Goal: Contribute content: Contribute content

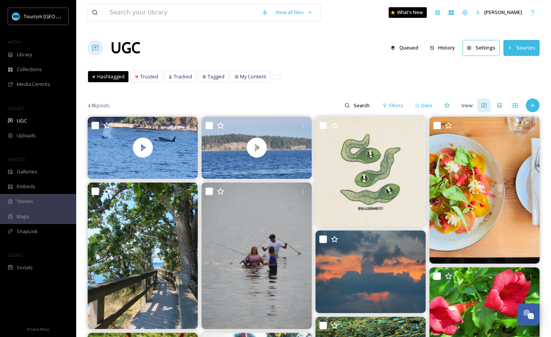
scroll to position [195, 0]
click at [536, 101] on div "Add Post" at bounding box center [533, 106] width 14 height 14
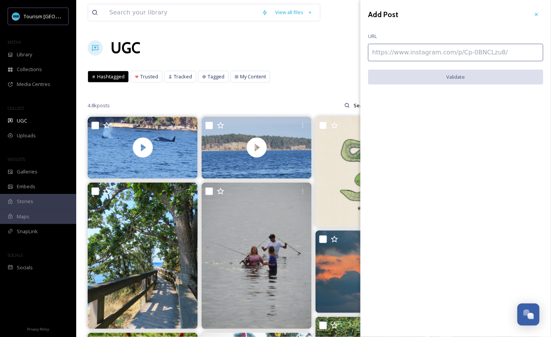
click at [487, 59] on input at bounding box center [455, 53] width 175 height 18
paste input "[URL][DOMAIN_NAME]"
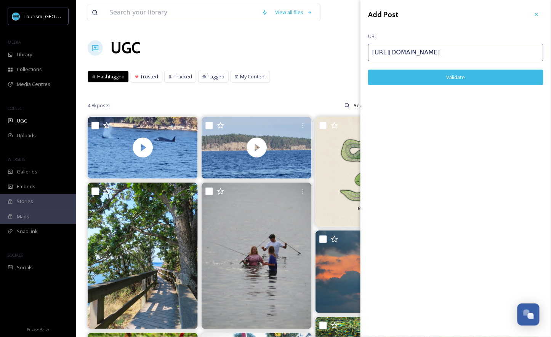
type input "[URL][DOMAIN_NAME]"
click at [472, 80] on button "Validate" at bounding box center [455, 78] width 175 height 16
click at [454, 79] on button "Add Post" at bounding box center [455, 78] width 175 height 16
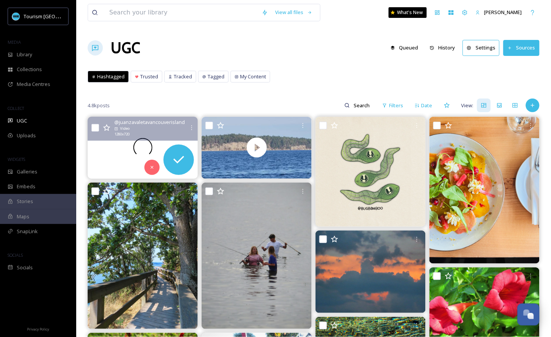
click at [110, 157] on div at bounding box center [143, 148] width 110 height 62
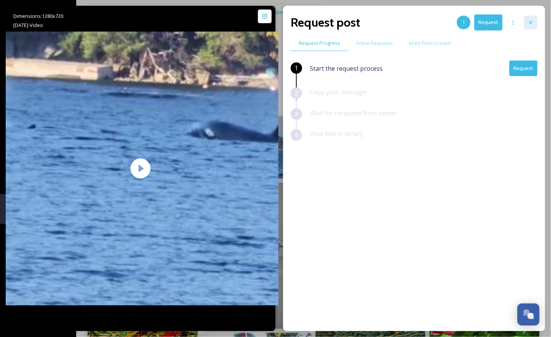
click at [532, 20] on icon at bounding box center [531, 22] width 6 height 6
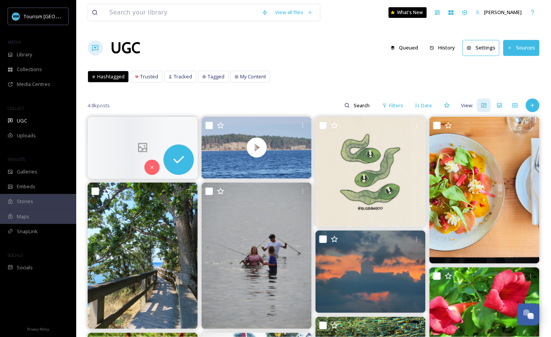
click at [532, 20] on div "View all files What's New [PERSON_NAME]" at bounding box center [314, 12] width 452 height 25
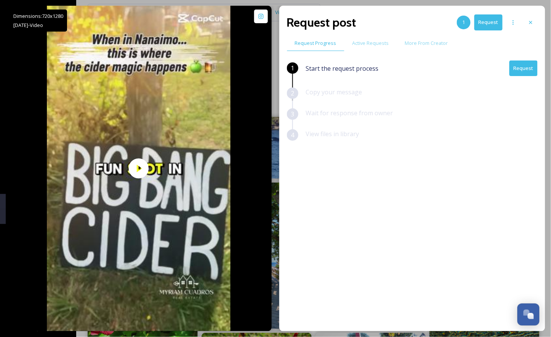
click at [524, 71] on button "Request" at bounding box center [523, 69] width 28 height 16
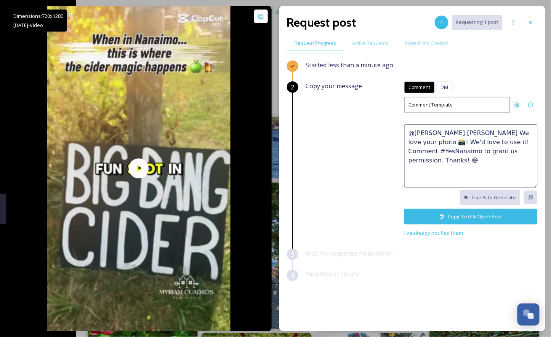
click at [467, 144] on textarea "@[PERSON_NAME].[PERSON_NAME] We love your photo 📸! We'd love to use it! Comment…" at bounding box center [470, 156] width 133 height 63
paste textarea "😍 We'd love to feature this on our website or social networks to share the beau…"
click at [409, 133] on textarea "😍 We'd love to feature this on our website or social networks to share the beau…" at bounding box center [470, 156] width 133 height 63
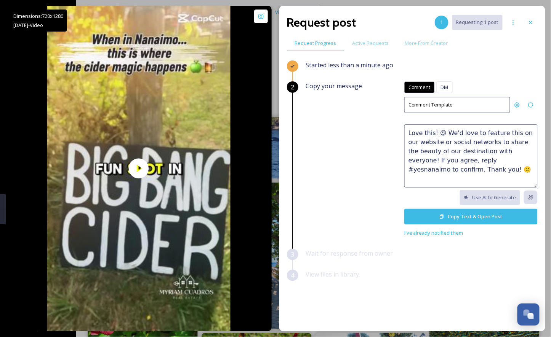
drag, startPoint x: 507, startPoint y: 141, endPoint x: 517, endPoint y: 147, distance: 11.8
click at [517, 147] on textarea "Love this! 😍 We'd love to feature this on our website or social networks to sha…" at bounding box center [470, 156] width 133 height 63
click at [515, 150] on textarea "Love this! 😍 We'd love to feature this on our website or social networks to sha…" at bounding box center [470, 156] width 133 height 63
click at [513, 150] on textarea "Love this! 😍 We'd love to feature this on our website or social networks to sha…" at bounding box center [470, 156] width 133 height 63
click at [424, 161] on textarea "Love this! 😍 We'd love to feature this on our website or social networks to sha…" at bounding box center [470, 156] width 133 height 63
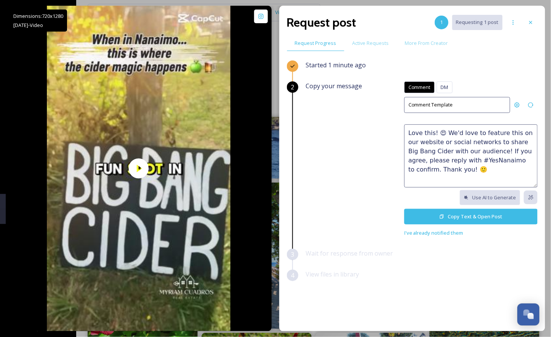
drag, startPoint x: 445, startPoint y: 172, endPoint x: 495, endPoint y: 172, distance: 50.3
click at [495, 172] on textarea "Love this! 😍 We'd love to feature this on our website or social networks to sha…" at bounding box center [470, 156] width 133 height 63
type textarea "Love this! 😍 We'd love to feature this on our website or social networks to sha…"
click at [438, 214] on button "Copy Text & Open Post" at bounding box center [470, 217] width 133 height 16
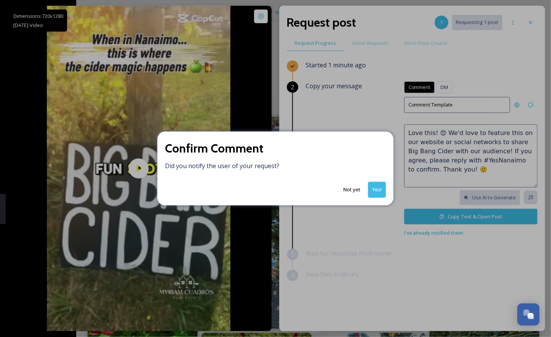
click at [373, 192] on button "Yes!" at bounding box center [377, 190] width 18 height 16
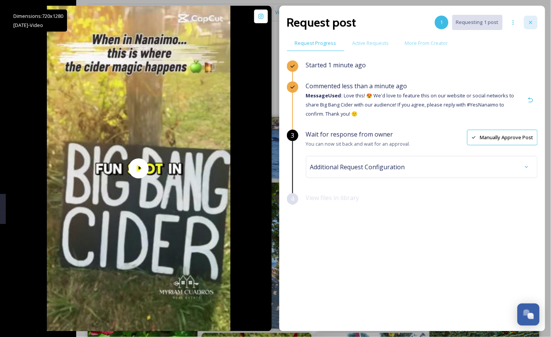
click at [531, 19] on icon at bounding box center [531, 22] width 6 height 6
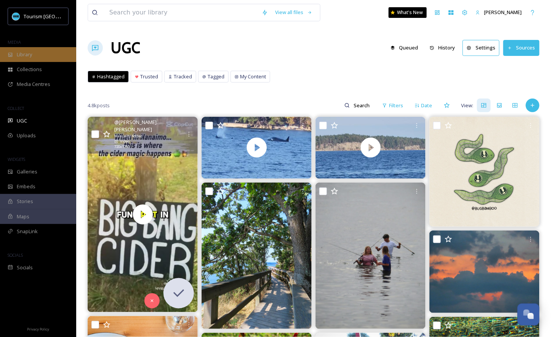
click at [38, 54] on div "Library" at bounding box center [38, 54] width 76 height 15
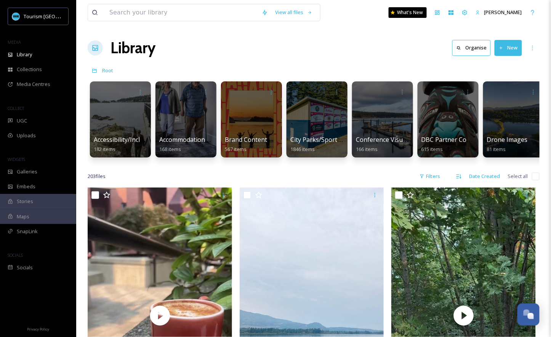
scroll to position [115, 0]
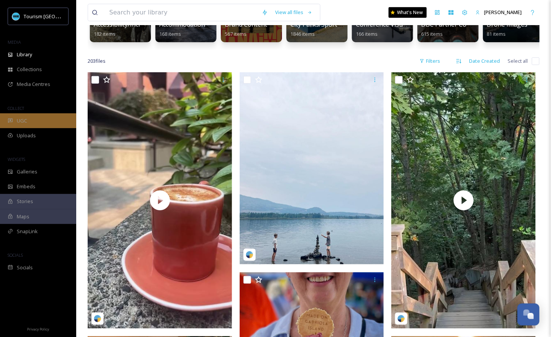
click at [46, 123] on div "UGC" at bounding box center [38, 121] width 76 height 15
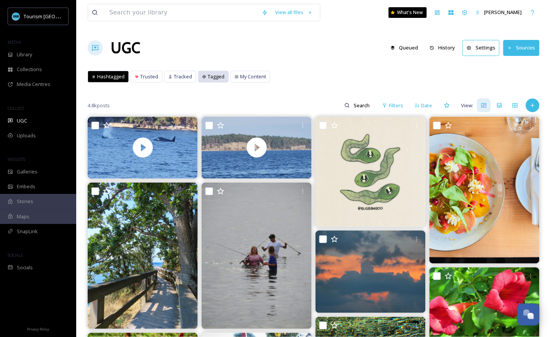
click at [205, 77] on div "Tagged" at bounding box center [213, 76] width 30 height 11
